Goal: Task Accomplishment & Management: Use online tool/utility

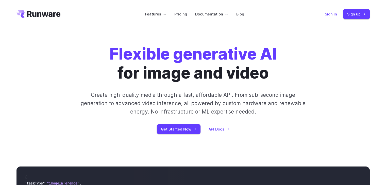
click at [328, 15] on link "Sign in" at bounding box center [331, 14] width 12 height 6
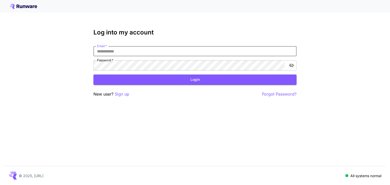
click at [128, 54] on input "Email   *" at bounding box center [194, 51] width 203 height 10
type input "**********"
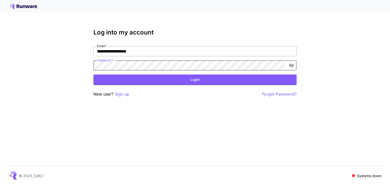
click button "Login" at bounding box center [194, 80] width 203 height 10
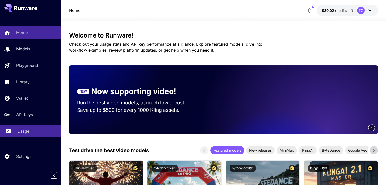
click at [27, 134] on p "Usage" at bounding box center [23, 131] width 12 height 6
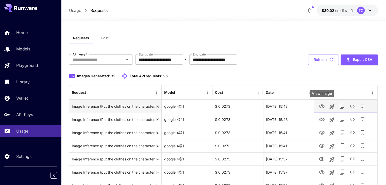
click at [322, 106] on icon "View Image" at bounding box center [322, 106] width 6 height 6
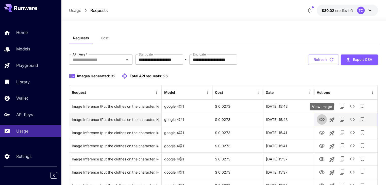
click at [321, 119] on icon "View Image" at bounding box center [322, 120] width 6 height 4
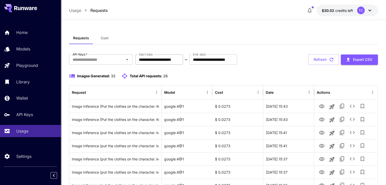
click at [159, 59] on input "**********" at bounding box center [159, 60] width 48 height 10
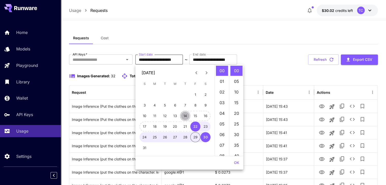
click at [185, 115] on button "14" at bounding box center [185, 116] width 10 height 10
click at [237, 163] on button "OK" at bounding box center [236, 162] width 9 height 9
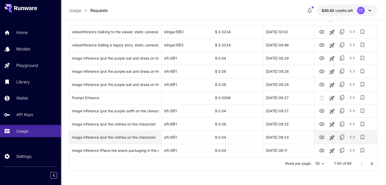
scroll to position [603, 0]
click at [371, 164] on icon "Go to next page" at bounding box center [372, 163] width 2 height 3
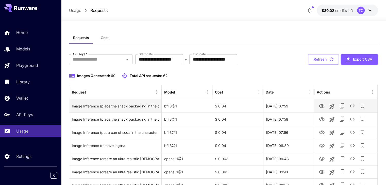
scroll to position [0, 0]
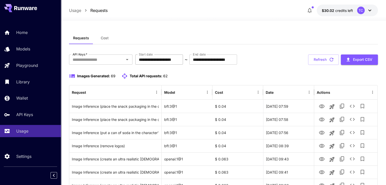
click at [151, 58] on input "**********" at bounding box center [159, 60] width 48 height 10
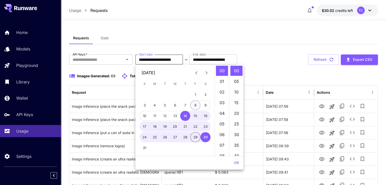
click at [196, 105] on button "8" at bounding box center [195, 105] width 10 height 10
type input "**********"
click at [238, 162] on button "OK" at bounding box center [236, 162] width 9 height 9
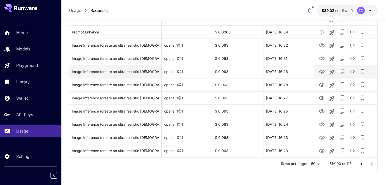
scroll to position [603, 0]
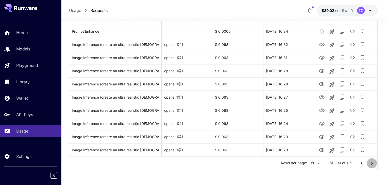
click at [371, 164] on icon "Go to next page" at bounding box center [372, 163] width 2 height 3
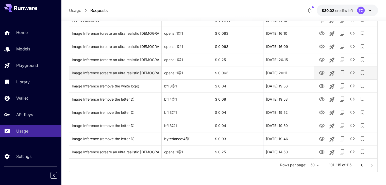
scroll to position [141, 0]
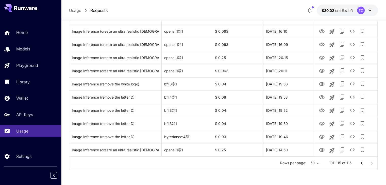
click at [357, 163] on button "Go to previous page" at bounding box center [361, 163] width 10 height 10
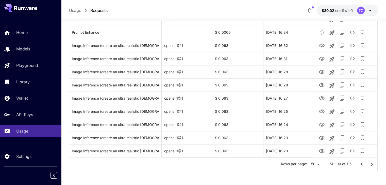
scroll to position [603, 0]
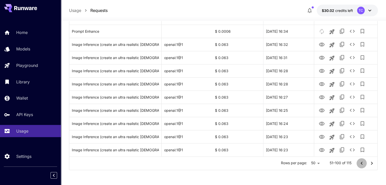
click at [359, 163] on icon "Go to previous page" at bounding box center [361, 163] width 6 height 6
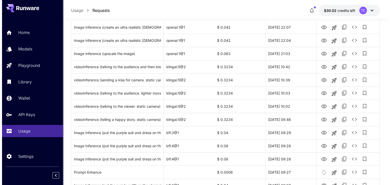
scroll to position [527, 0]
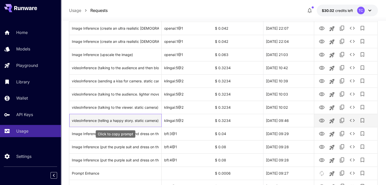
click at [127, 120] on div "videoInference (telling a happy story. static camera)" at bounding box center [115, 120] width 87 height 13
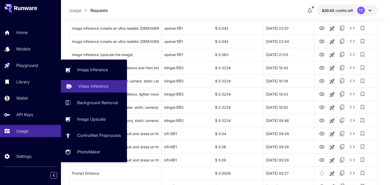
click at [96, 88] on p "Video Inference" at bounding box center [93, 86] width 30 height 6
